Goal: Task Accomplishment & Management: Use online tool/utility

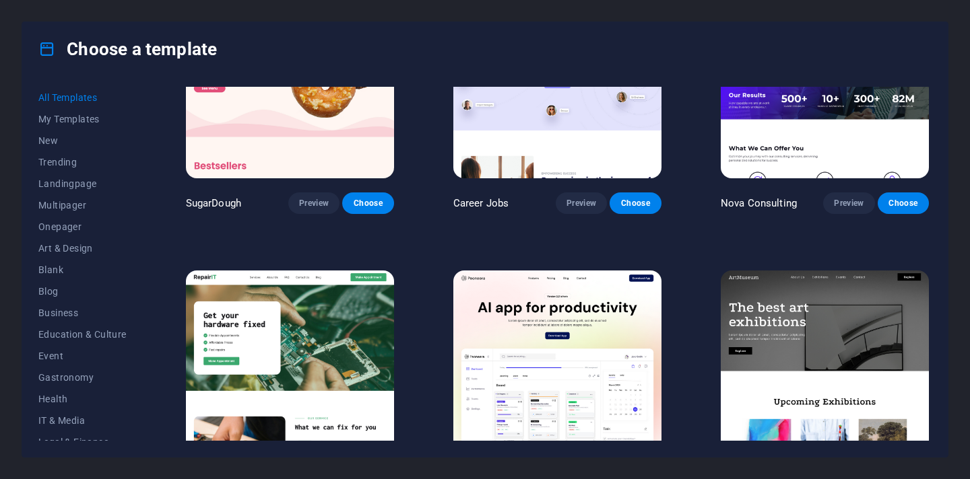
scroll to position [147, 0]
